Goal: Information Seeking & Learning: Learn about a topic

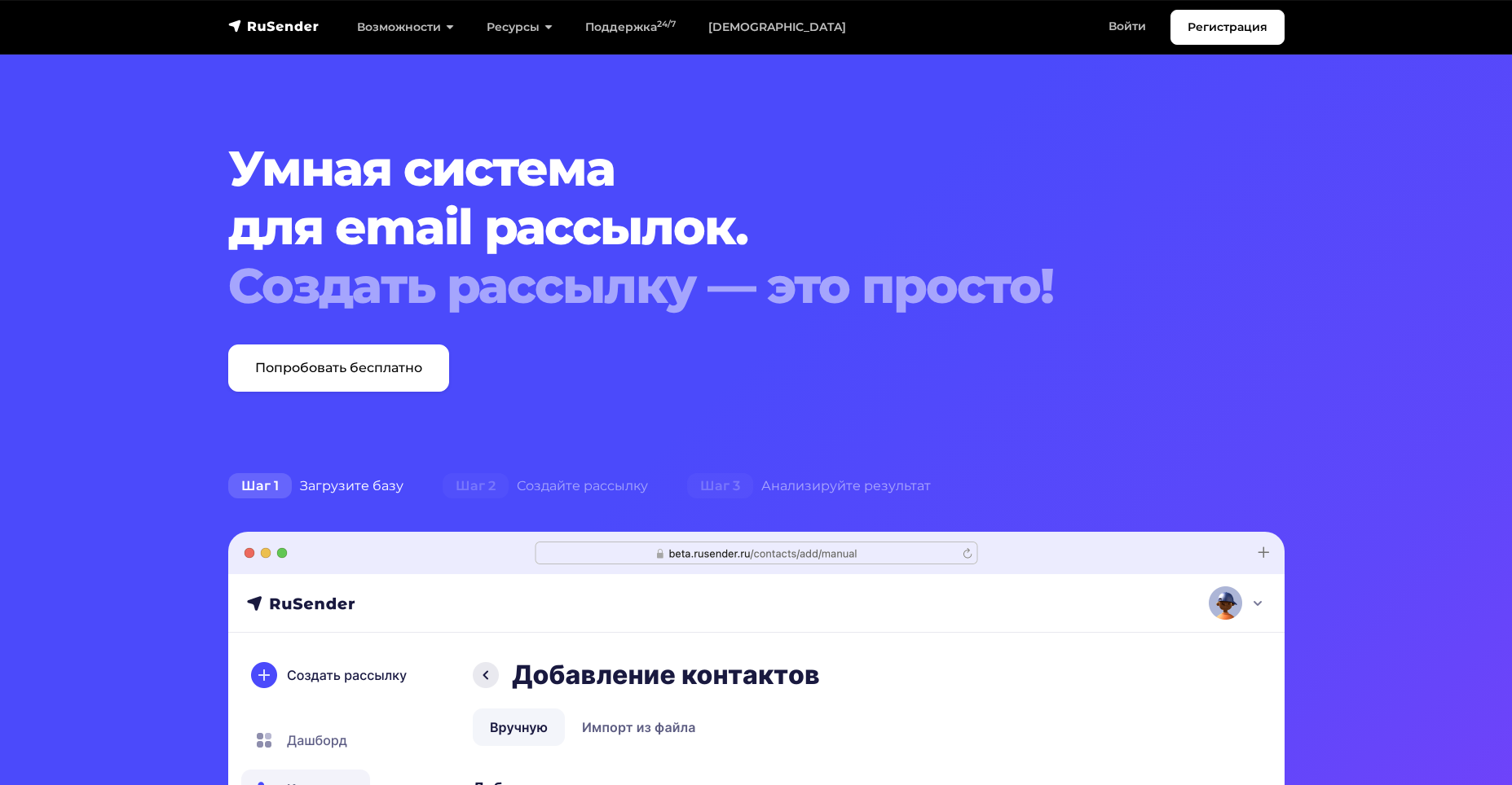
scroll to position [407, 0]
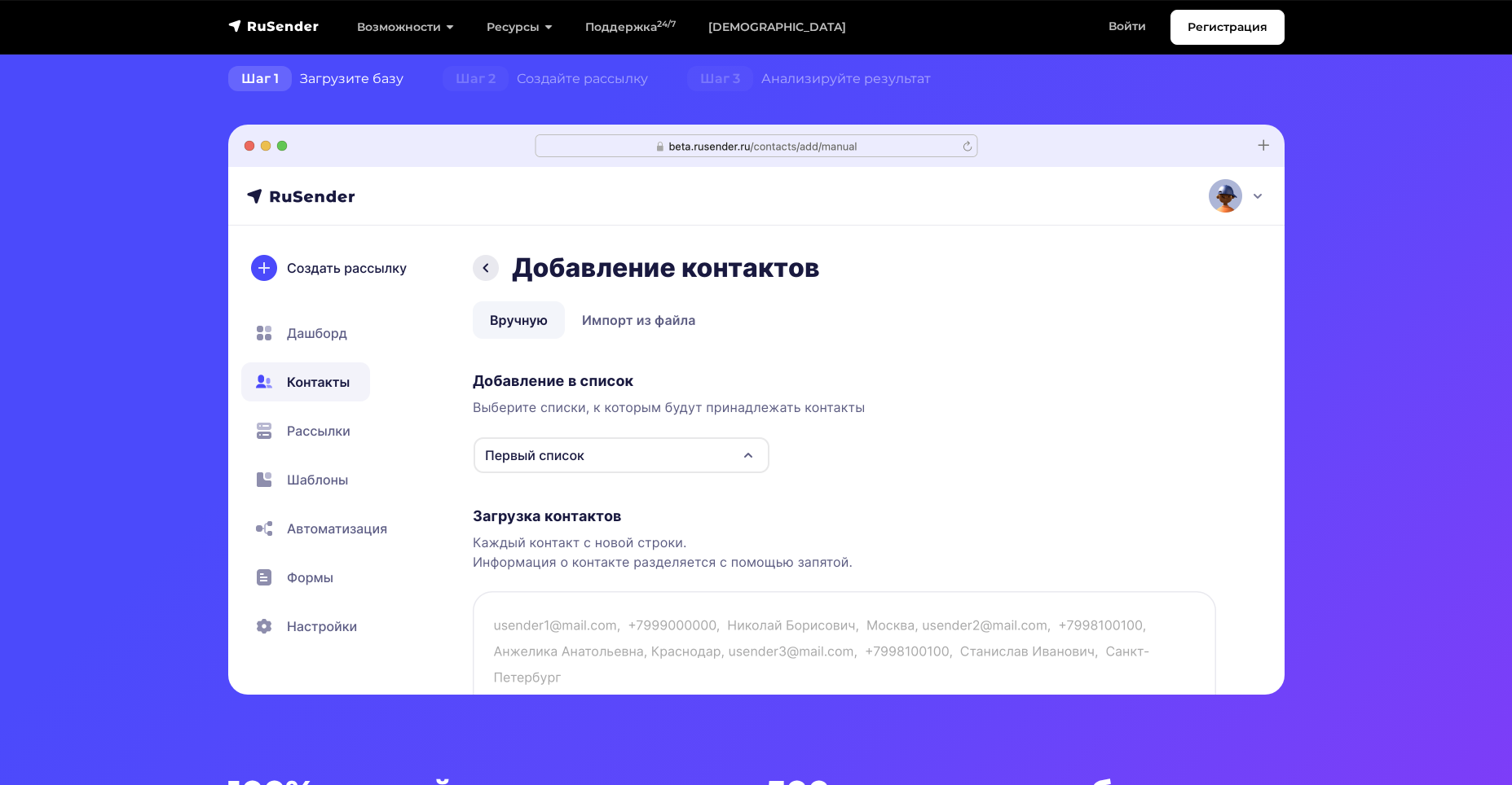
click at [553, 454] on img at bounding box center [757, 410] width 1057 height 570
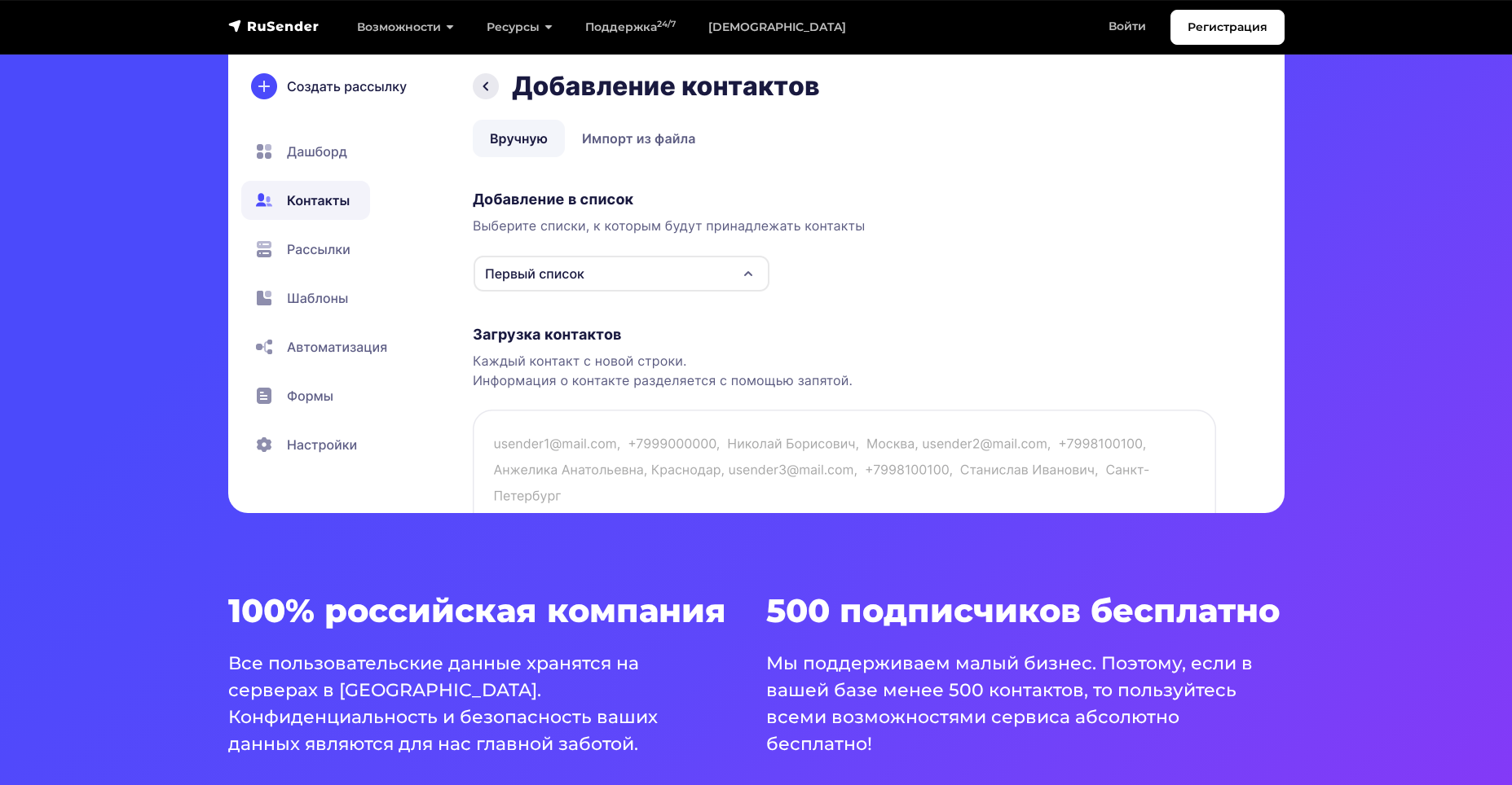
scroll to position [570, 0]
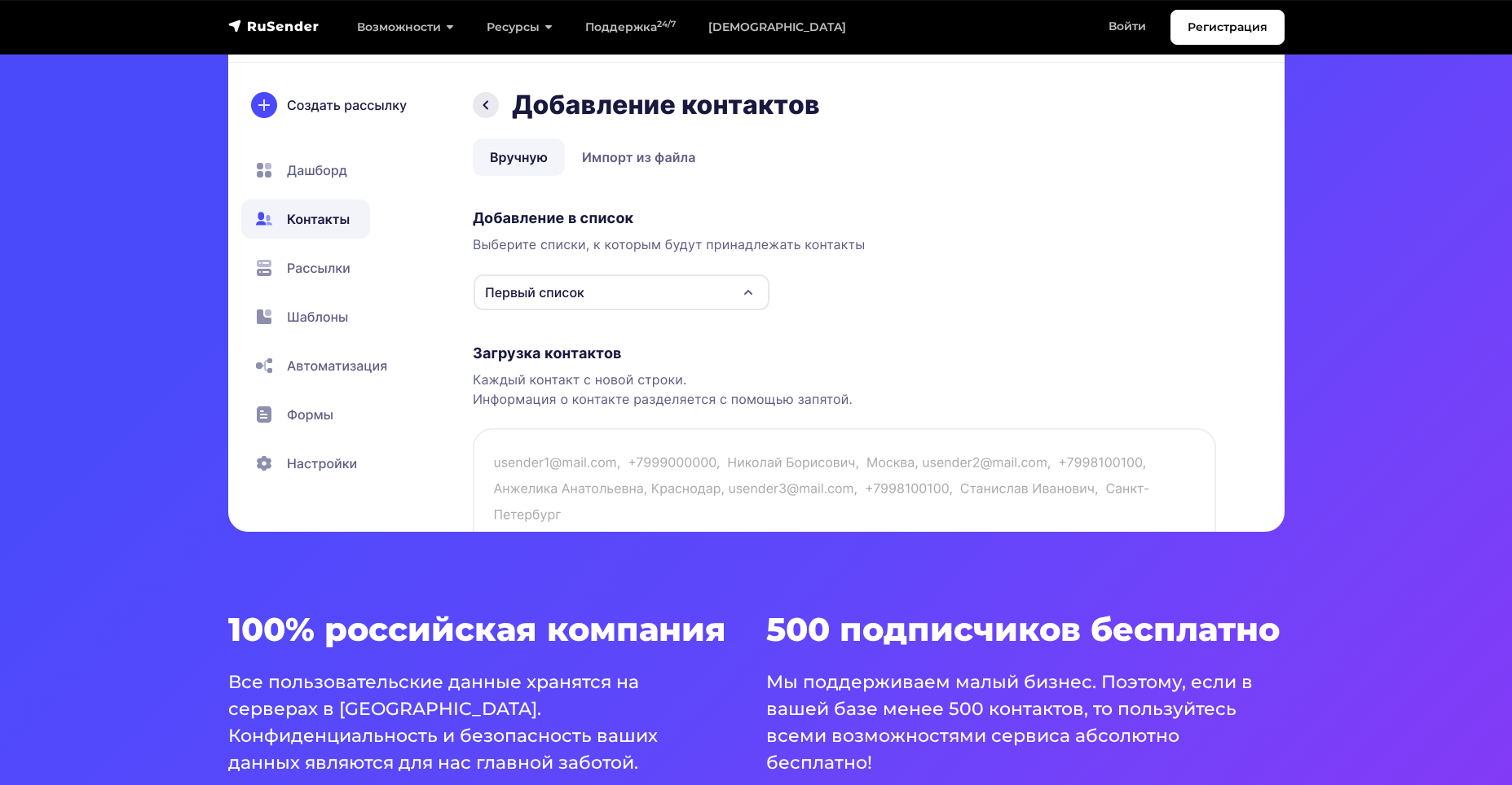
click at [751, 290] on img at bounding box center [757, 247] width 1057 height 570
click at [742, 291] on img at bounding box center [757, 247] width 1057 height 570
click at [605, 159] on img at bounding box center [757, 247] width 1057 height 570
click at [633, 289] on img at bounding box center [757, 247] width 1057 height 570
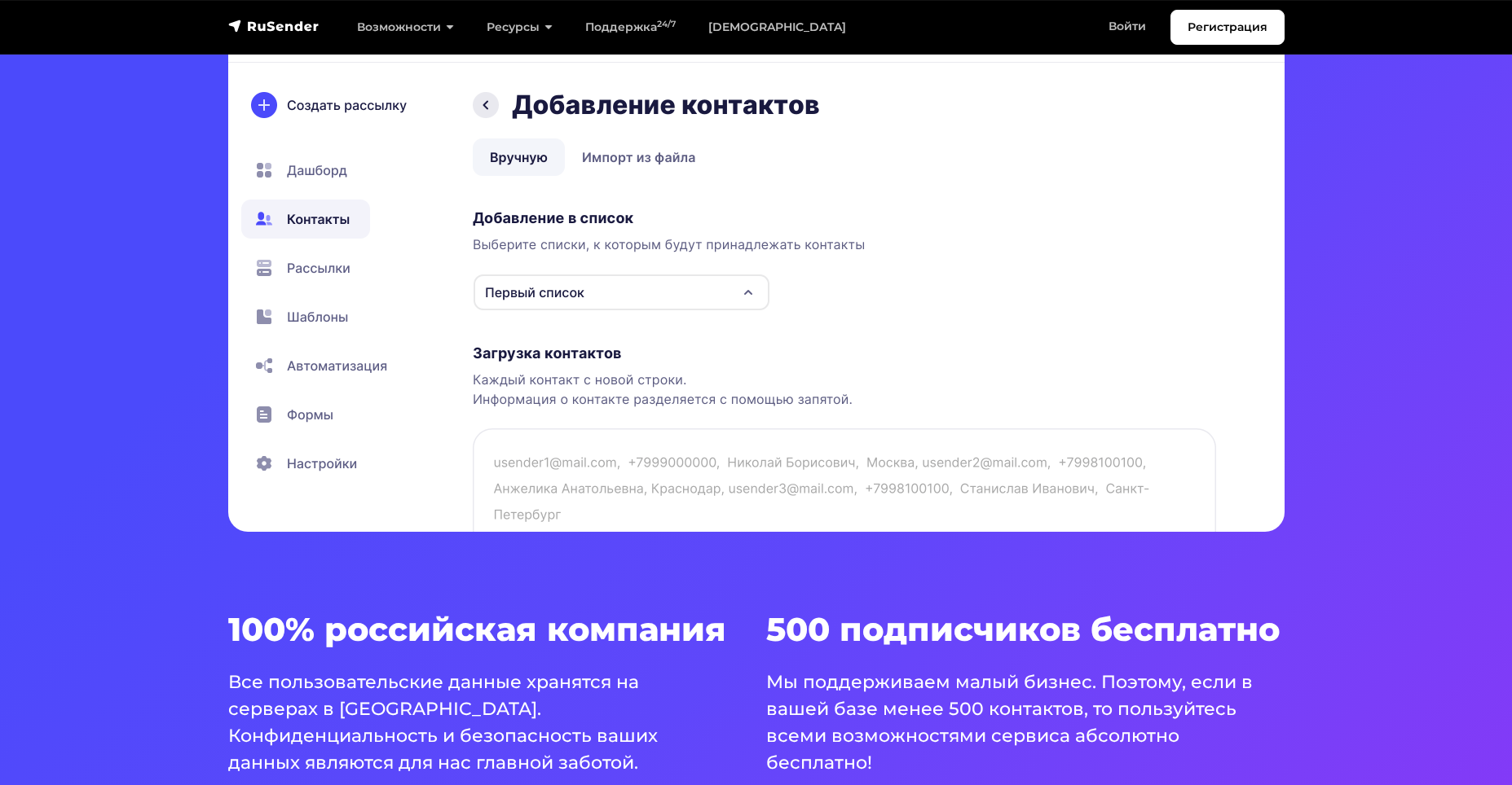
click at [304, 276] on img at bounding box center [757, 247] width 1057 height 570
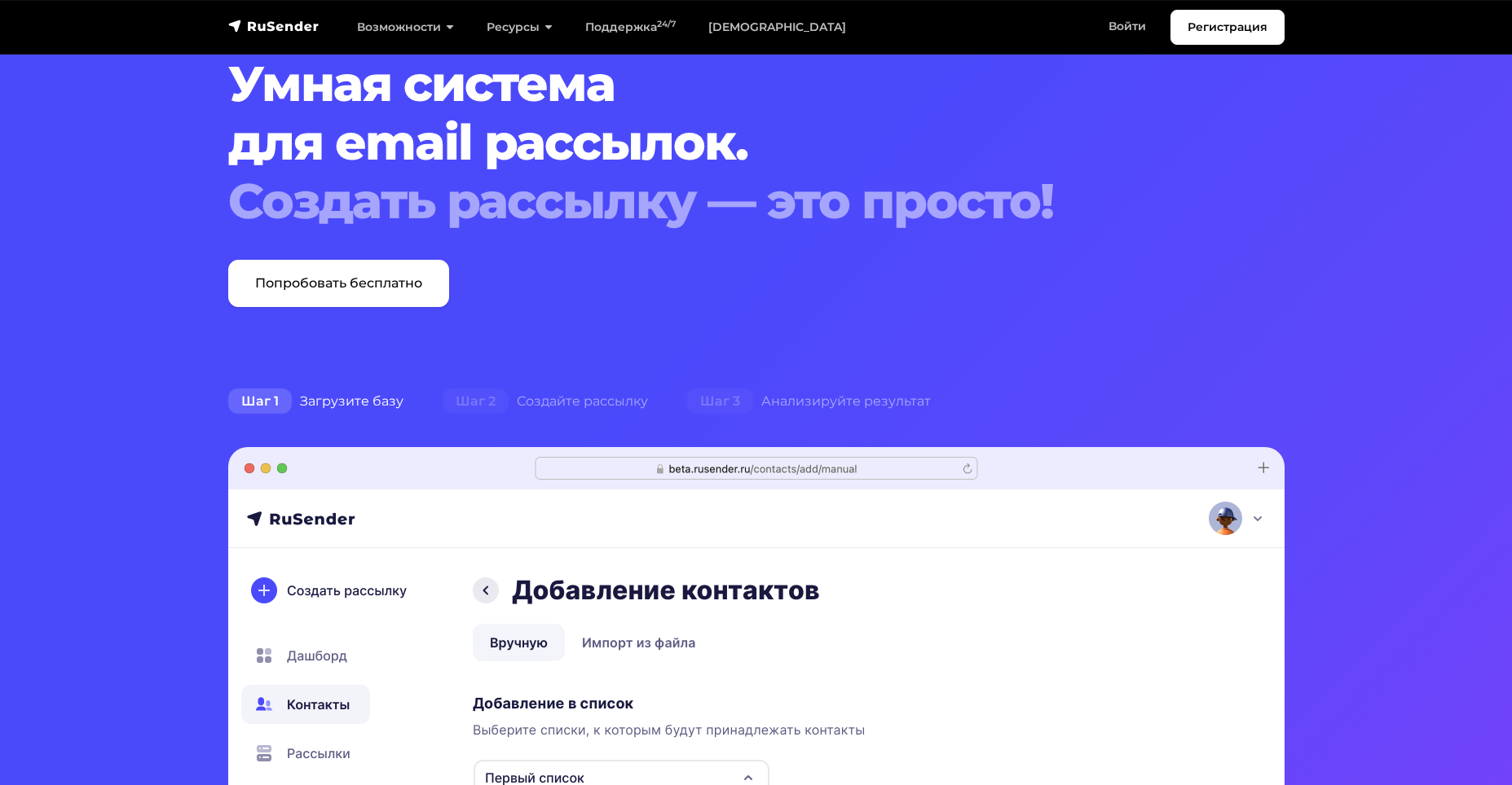
scroll to position [81, 0]
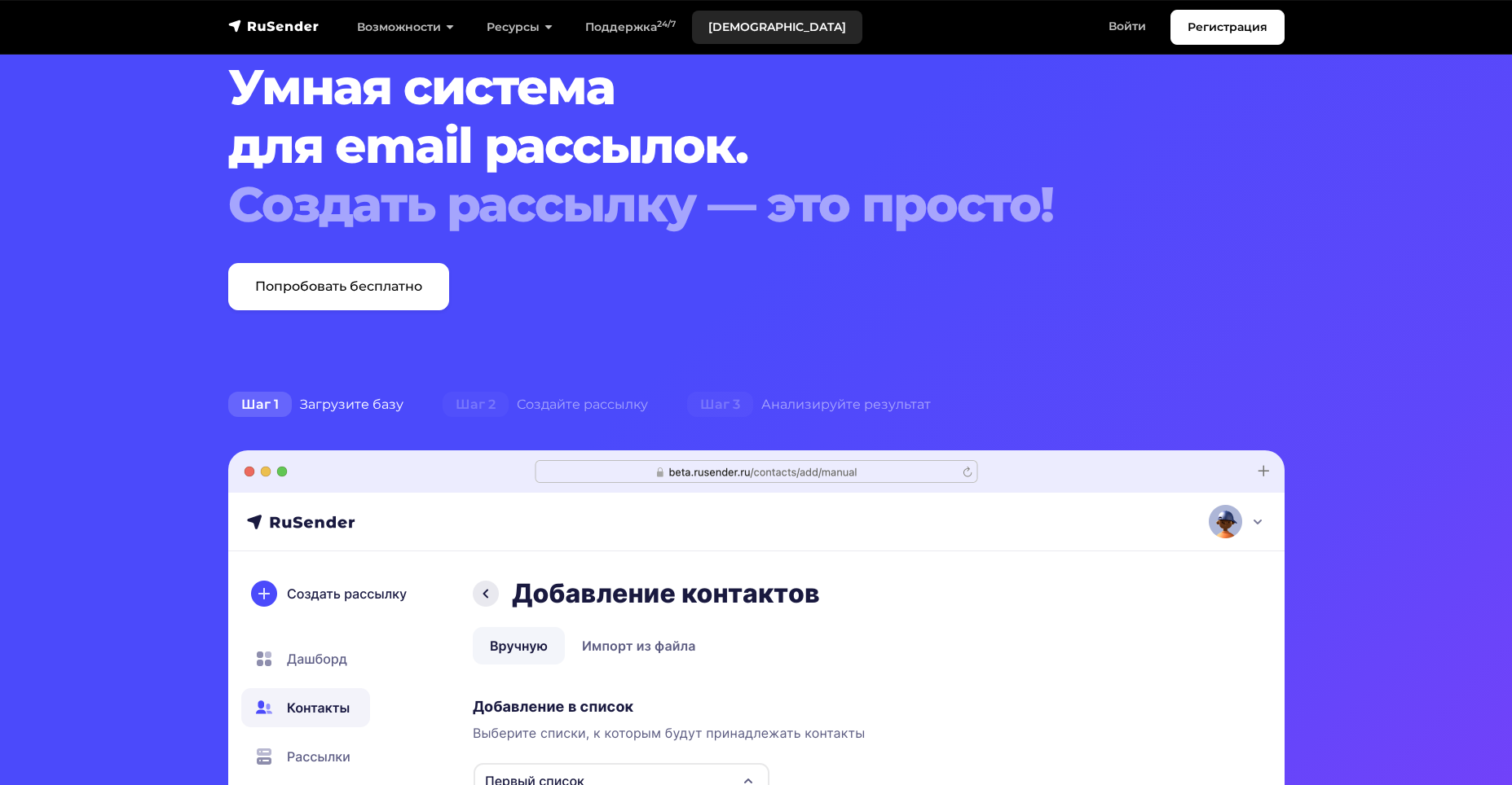
click at [728, 37] on link "[DEMOGRAPHIC_DATA]" at bounding box center [777, 27] width 170 height 34
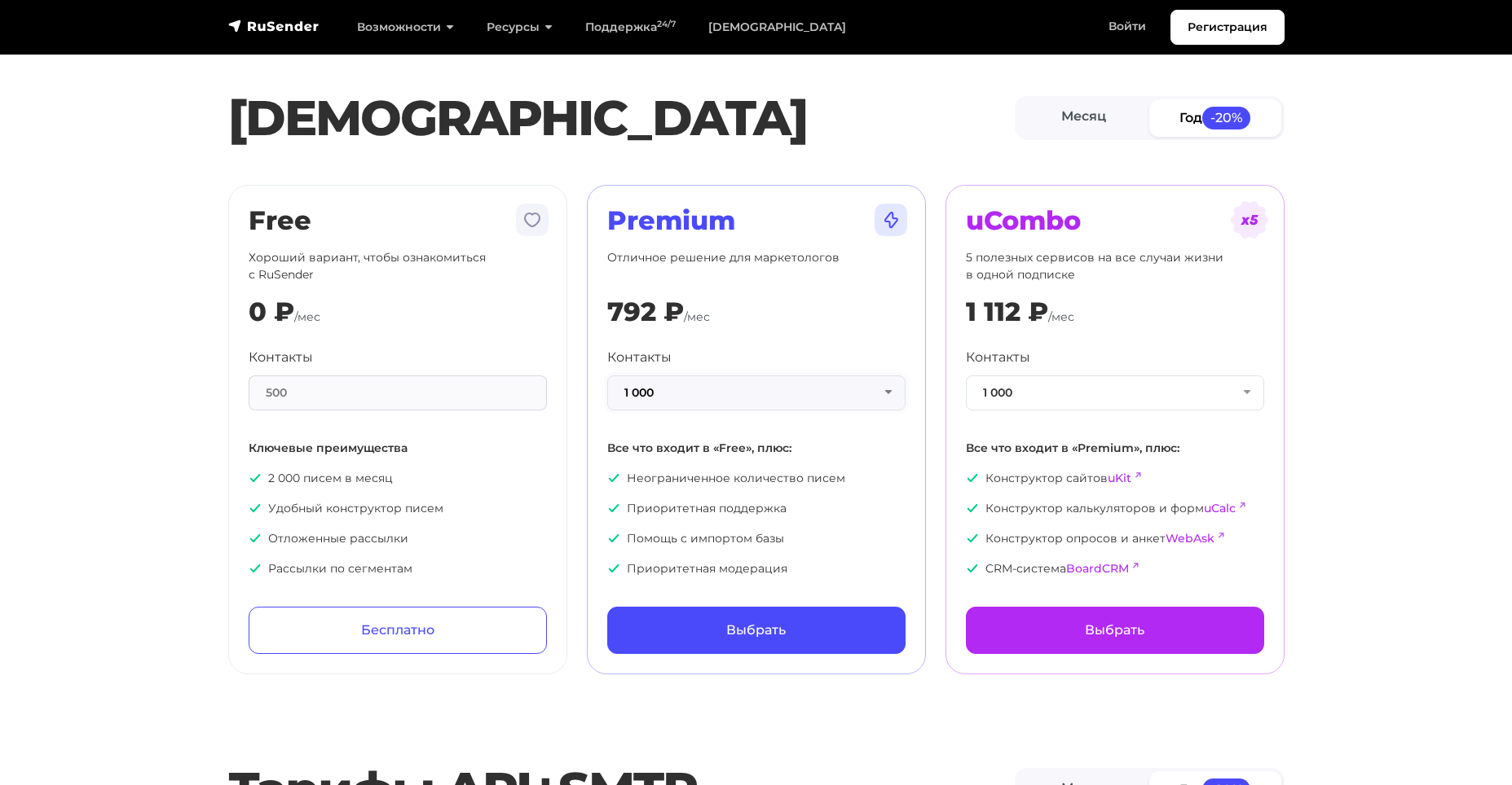
click at [718, 397] on button "1 000" at bounding box center [756, 392] width 298 height 35
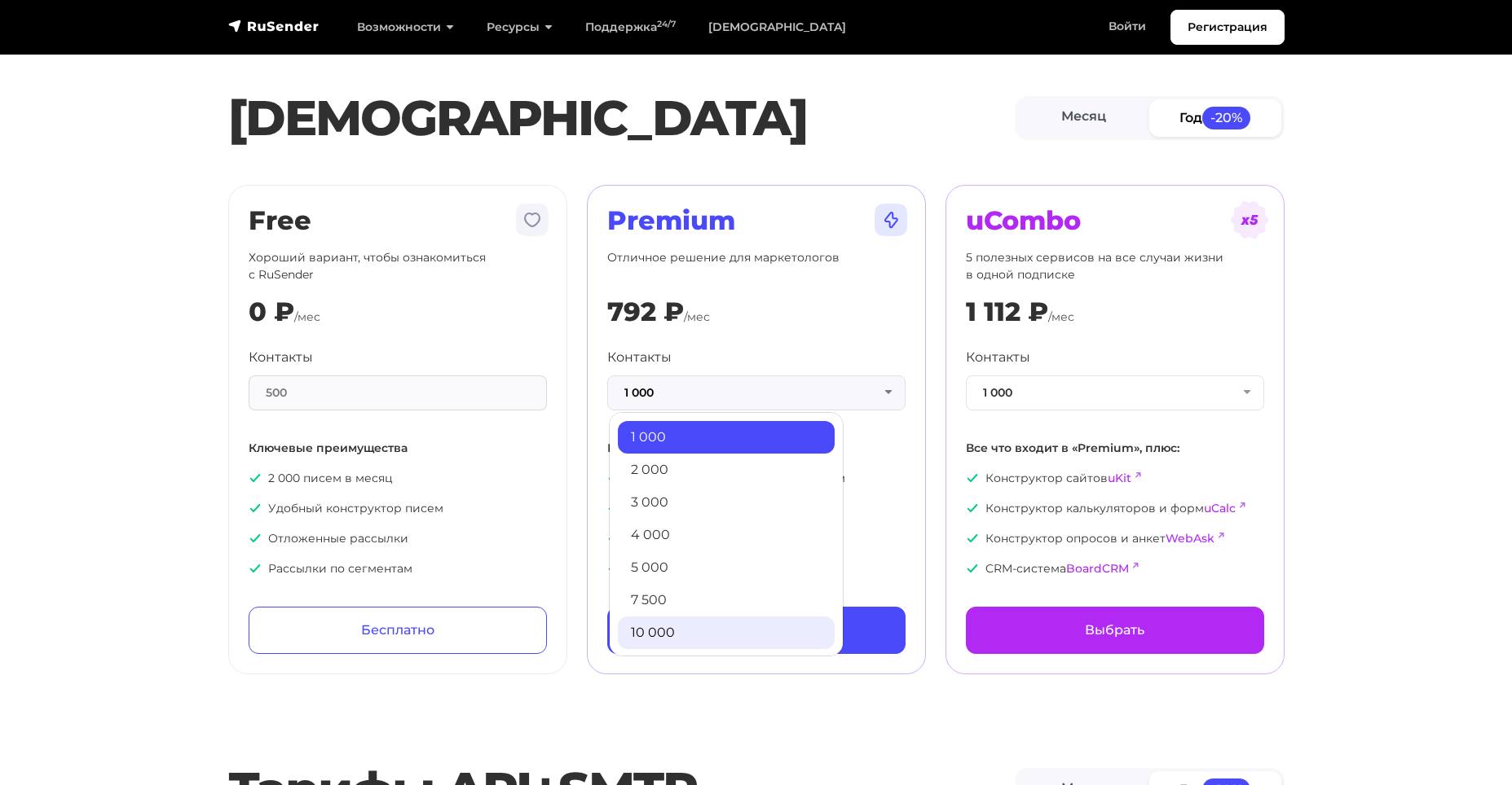
click at [672, 628] on link "10 000" at bounding box center [726, 633] width 217 height 33
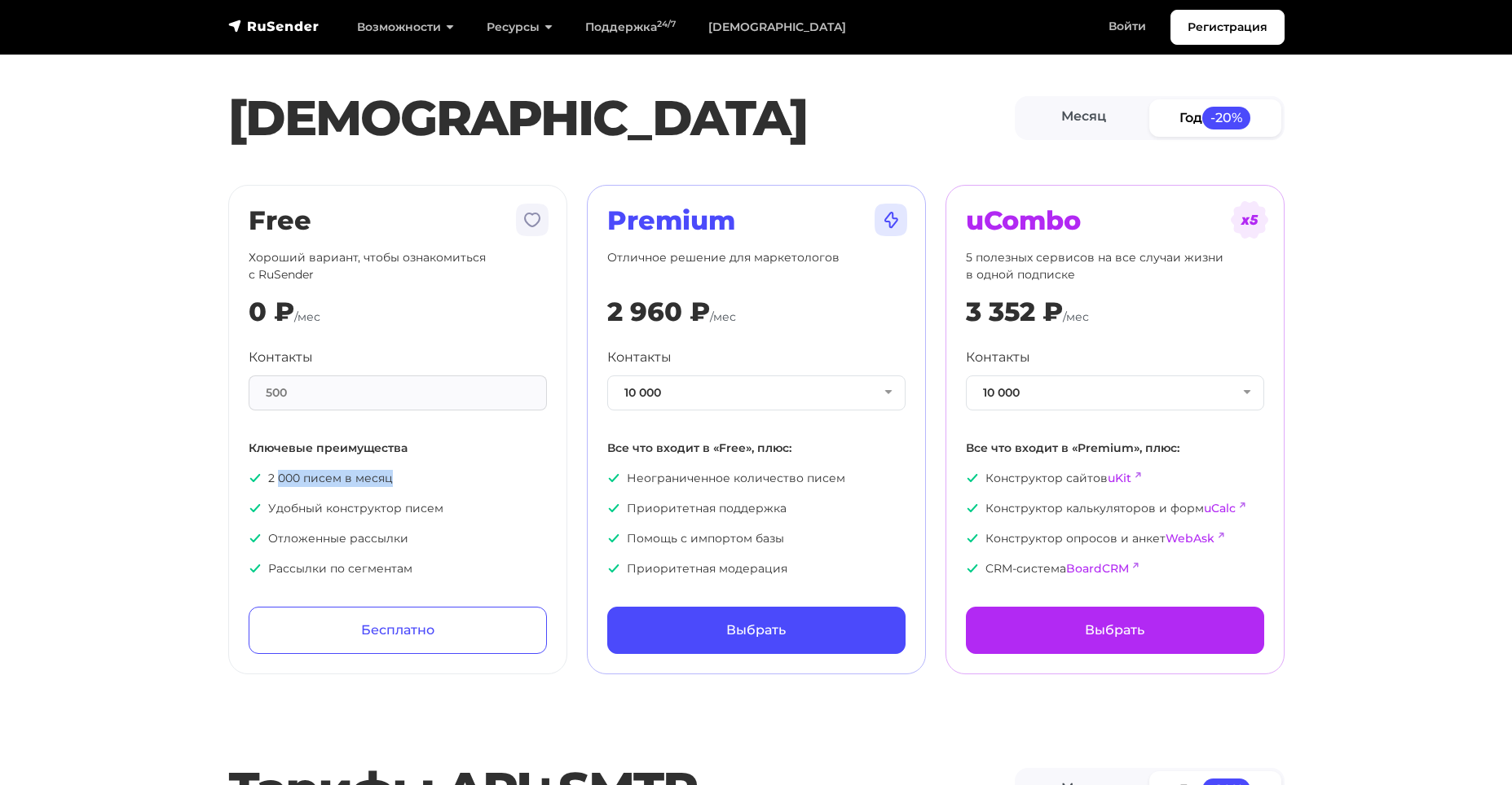
drag, startPoint x: 278, startPoint y: 476, endPoint x: 475, endPoint y: 470, distance: 197.1
click at [475, 470] on p "2 000 писем в месяц" at bounding box center [397, 478] width 298 height 17
click at [352, 279] on p "Хороший вариант, чтобы ознакомиться с RuSender" at bounding box center [397, 267] width 298 height 35
drag, startPoint x: 279, startPoint y: 276, endPoint x: 365, endPoint y: 275, distance: 86.0
click at [365, 275] on p "Хороший вариант, чтобы ознакомиться с RuSender" at bounding box center [397, 267] width 298 height 35
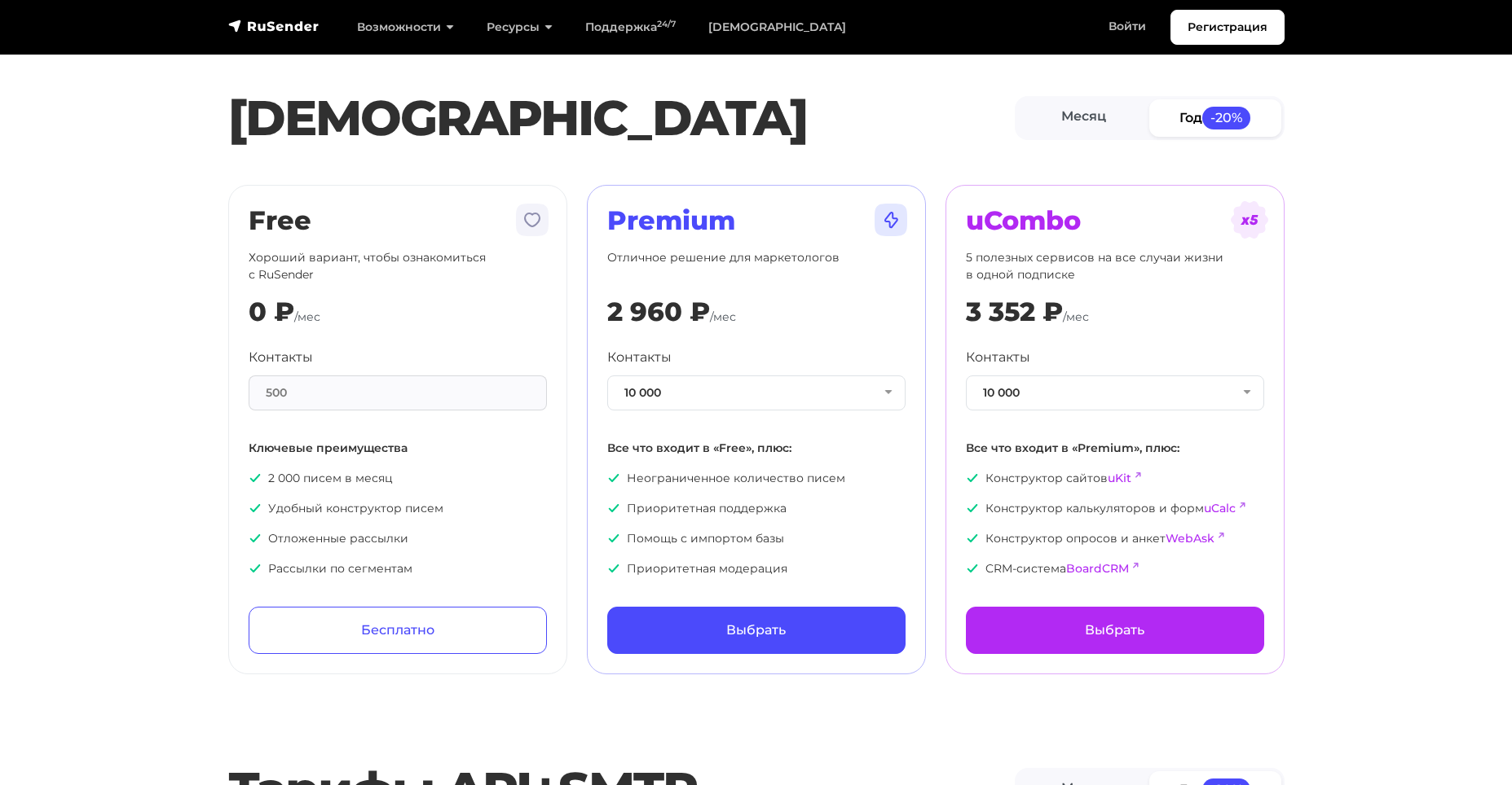
click at [381, 313] on div "0 ₽ /мес" at bounding box center [397, 312] width 298 height 31
drag, startPoint x: 455, startPoint y: 469, endPoint x: 476, endPoint y: 468, distance: 21.0
click at [476, 468] on div "Контакты 500 Ключевые преимущества 2 000 писем в месяц Удобный конструктор писе…" at bounding box center [397, 463] width 298 height 229
drag, startPoint x: 320, startPoint y: 413, endPoint x: 312, endPoint y: 401, distance: 14.4
click at [318, 410] on div "Контакты 500 Ключевые преимущества 2 000 писем в месяц Удобный конструктор писе…" at bounding box center [397, 463] width 298 height 229
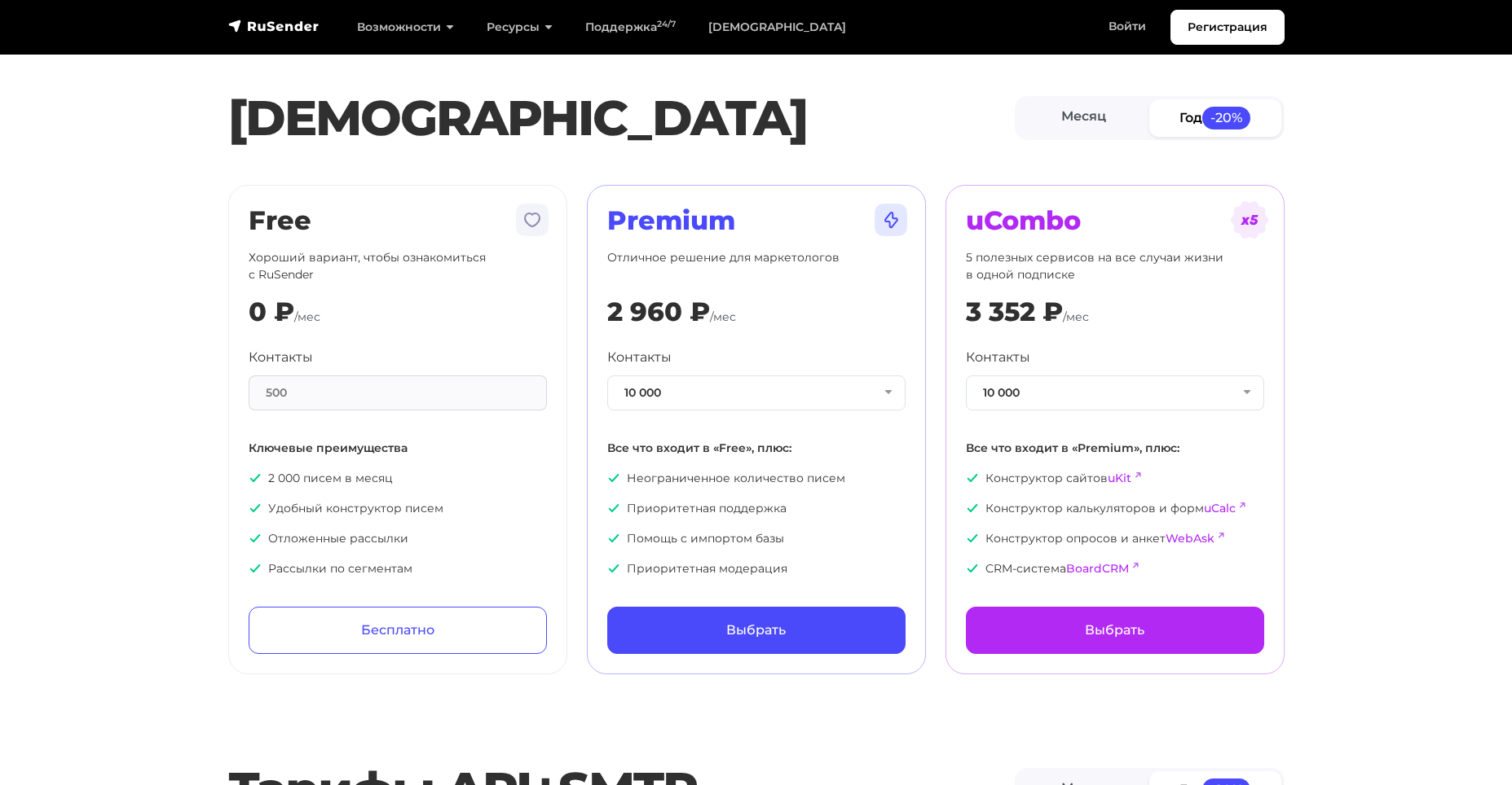
click at [306, 394] on div "500" at bounding box center [397, 392] width 298 height 35
click at [301, 391] on div "500" at bounding box center [397, 392] width 298 height 35
drag, startPoint x: 312, startPoint y: 391, endPoint x: 260, endPoint y: 391, distance: 52.0
click at [260, 391] on div "500" at bounding box center [397, 392] width 298 height 35
click at [347, 320] on div "0 ₽ /мес" at bounding box center [397, 312] width 298 height 31
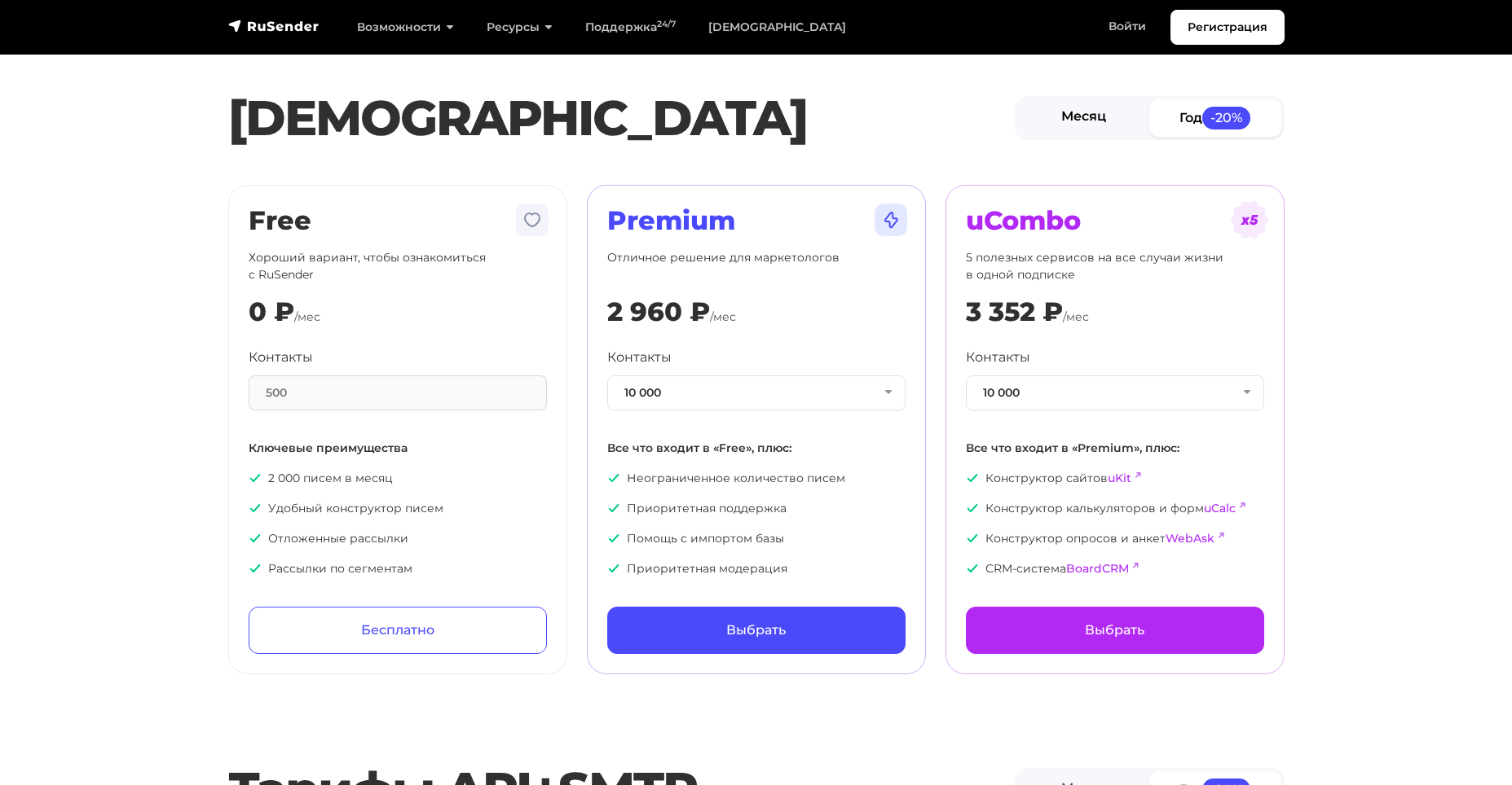
click at [1068, 129] on link "Месяц" at bounding box center [1083, 117] width 132 height 36
click at [751, 389] on button "10 000" at bounding box center [756, 392] width 298 height 35
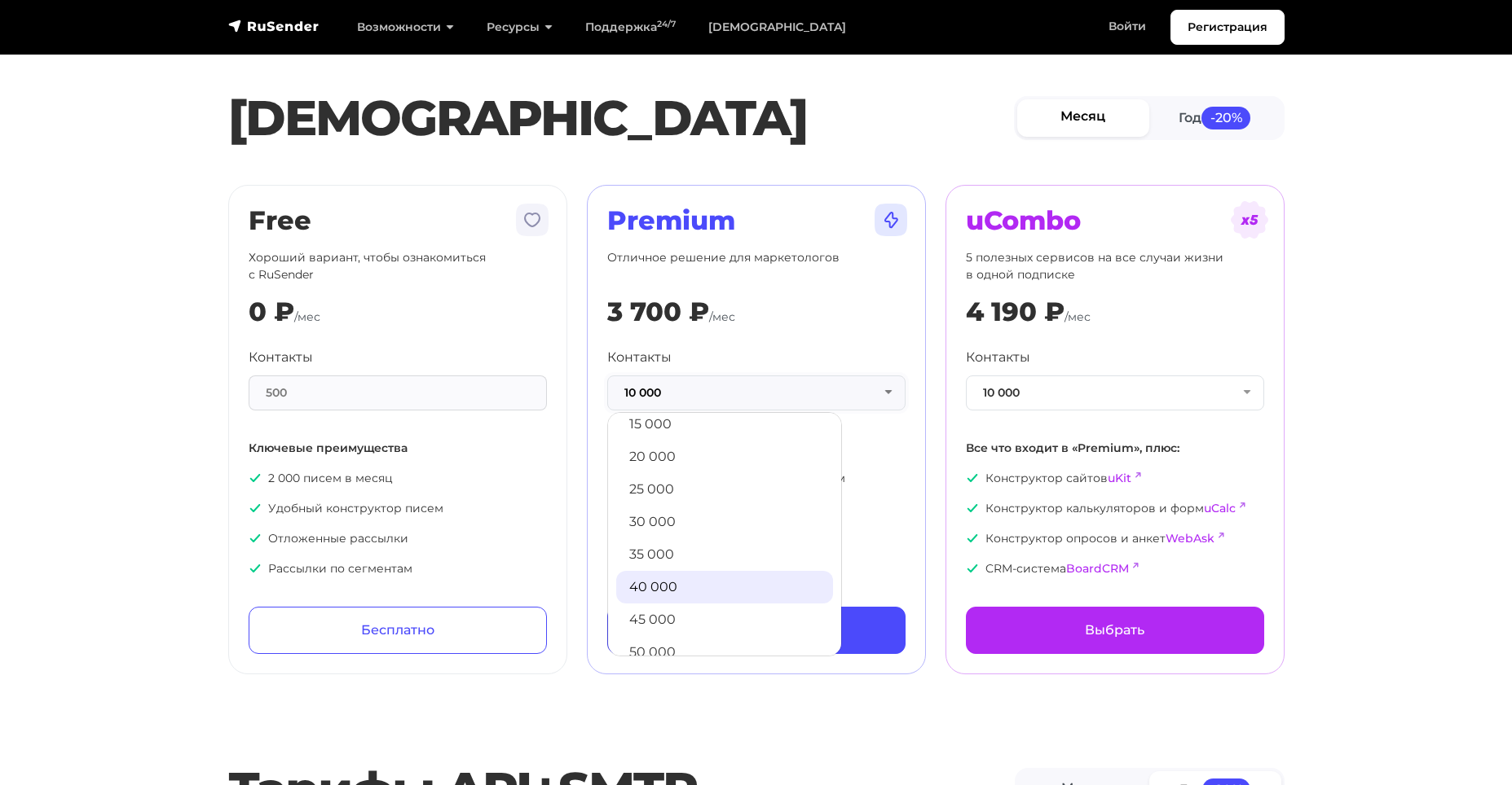
scroll to position [244, 0]
click at [657, 521] on link "25 000" at bounding box center [724, 519] width 217 height 33
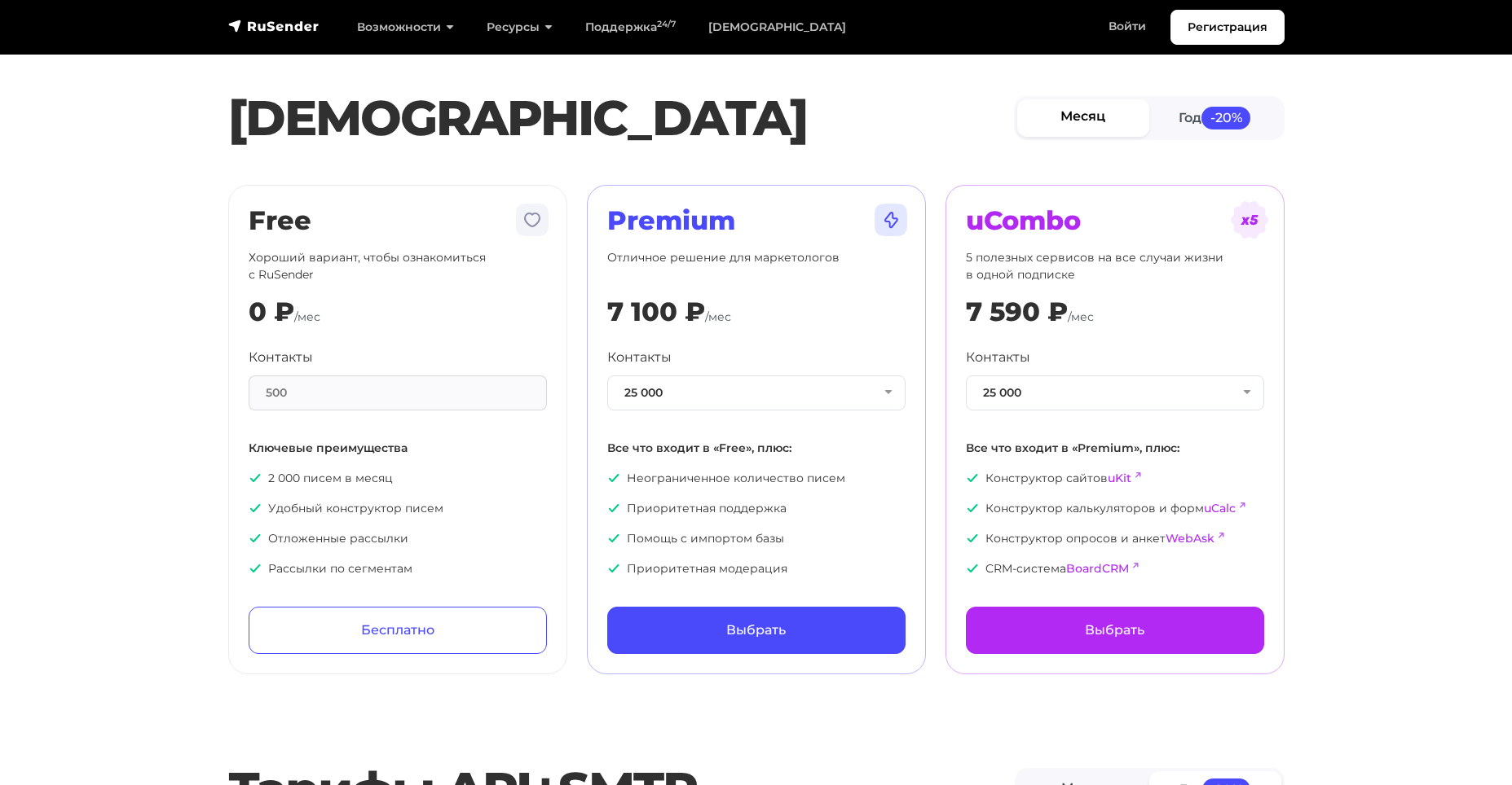
drag, startPoint x: 314, startPoint y: 392, endPoint x: 254, endPoint y: 390, distance: 60.0
click at [254, 390] on div "500" at bounding box center [397, 392] width 298 height 35
